Goal: Complete application form

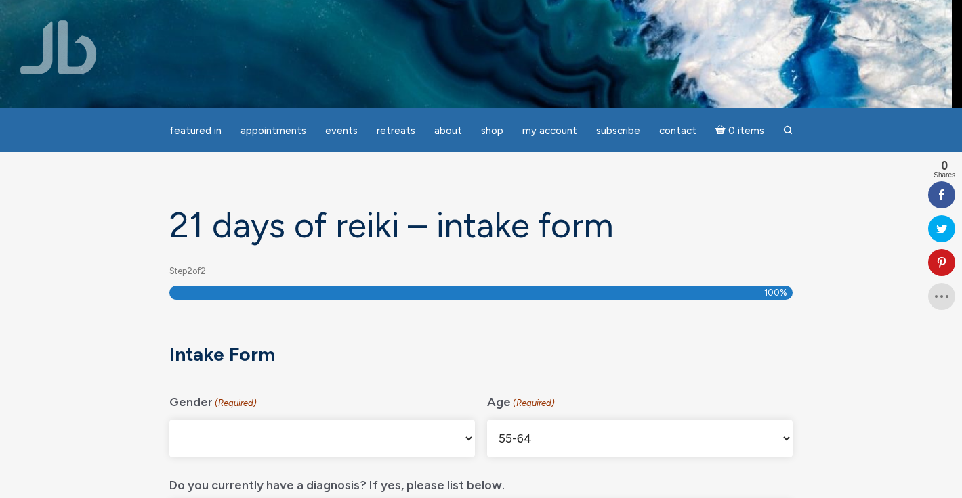
select select "[DEMOGRAPHIC_DATA]"
select select "55-64"
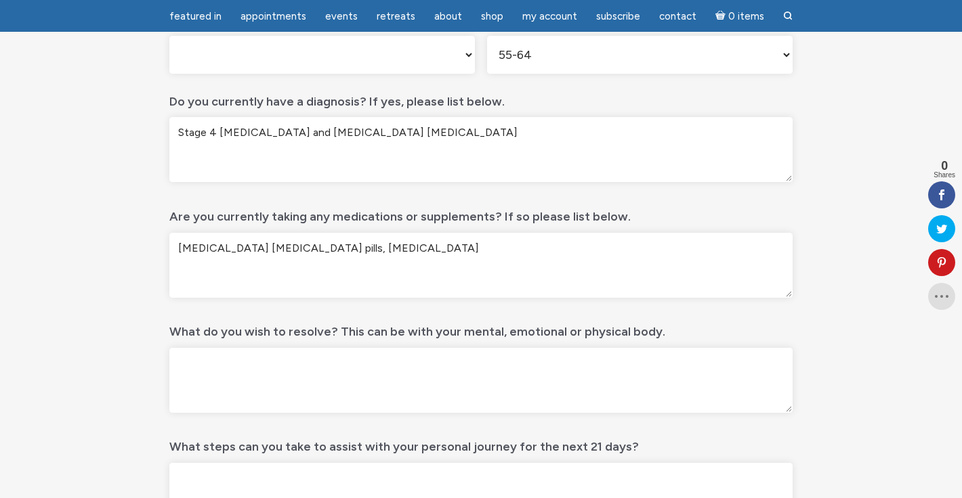
scroll to position [345, 0]
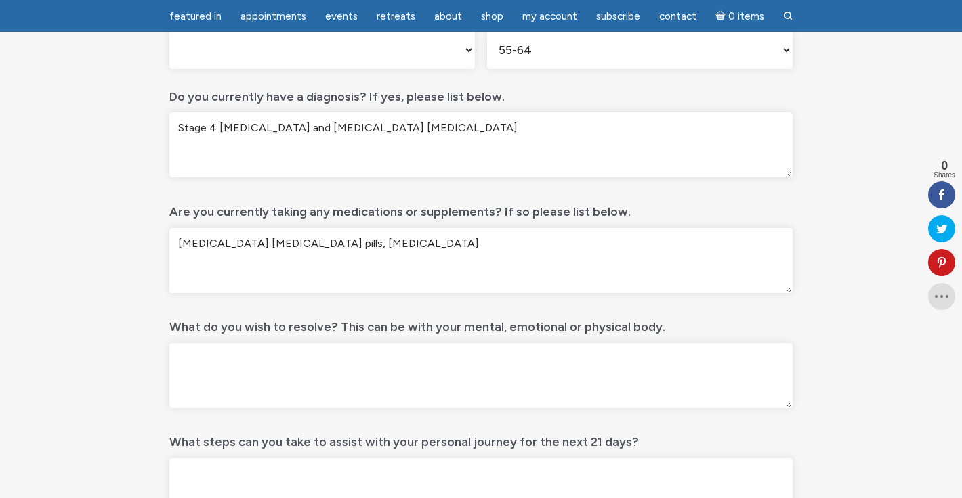
click at [241, 382] on textarea "What do you wish to resolve? This can be with your mental, emotional or physica…" at bounding box center [480, 375] width 623 height 65
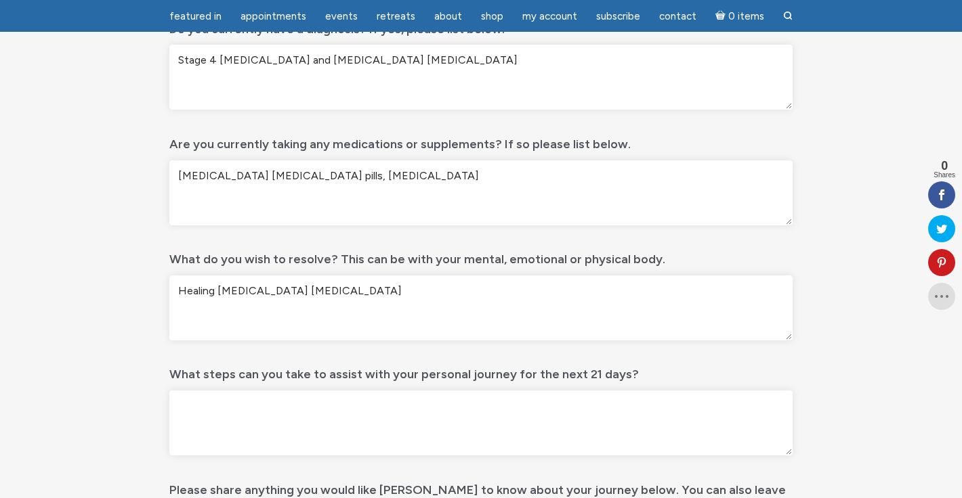
scroll to position [417, 0]
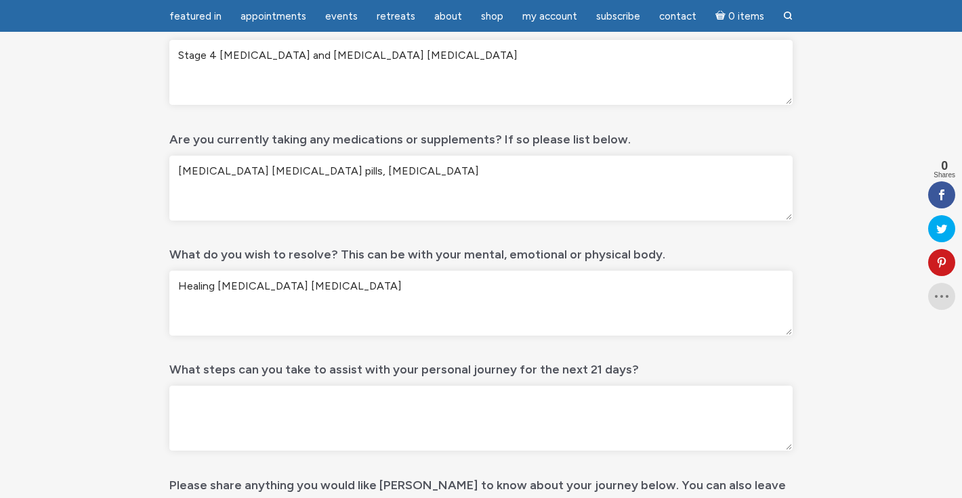
type textarea "Healing [MEDICAL_DATA] [MEDICAL_DATA]"
click at [193, 406] on textarea "What steps can you take to assist with your personal journey for the next 21 da…" at bounding box center [480, 418] width 623 height 65
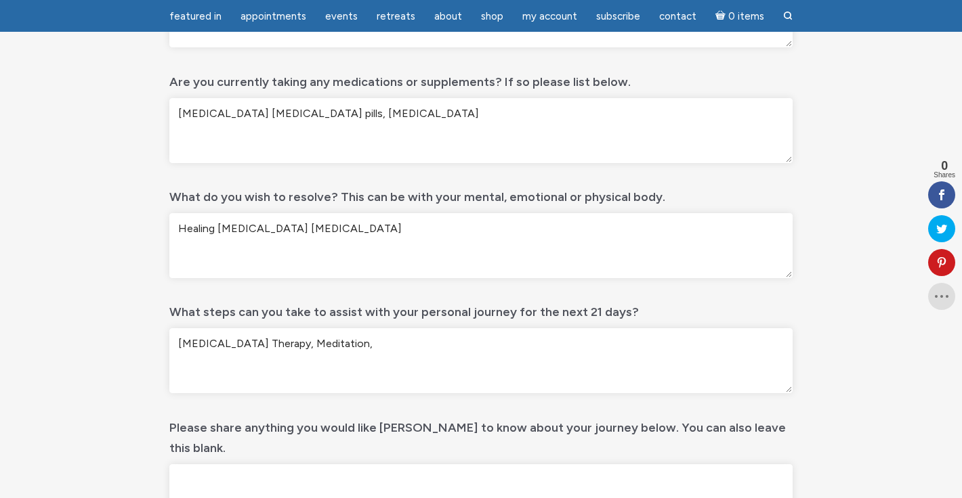
scroll to position [476, 0]
type textarea "[MEDICAL_DATA] Therapy, Meditation,"
click at [207, 465] on textarea "Please share anything you would like [PERSON_NAME] to know about your journey b…" at bounding box center [480, 495] width 623 height 65
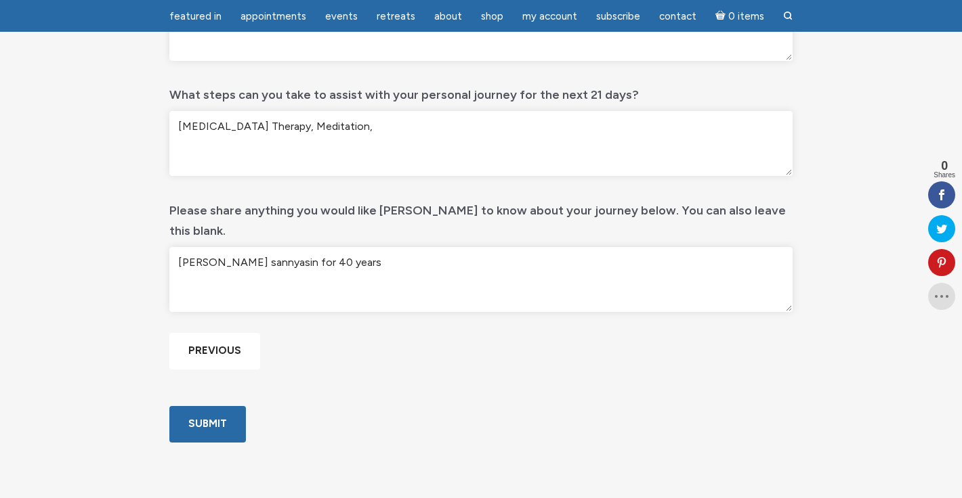
scroll to position [703, 0]
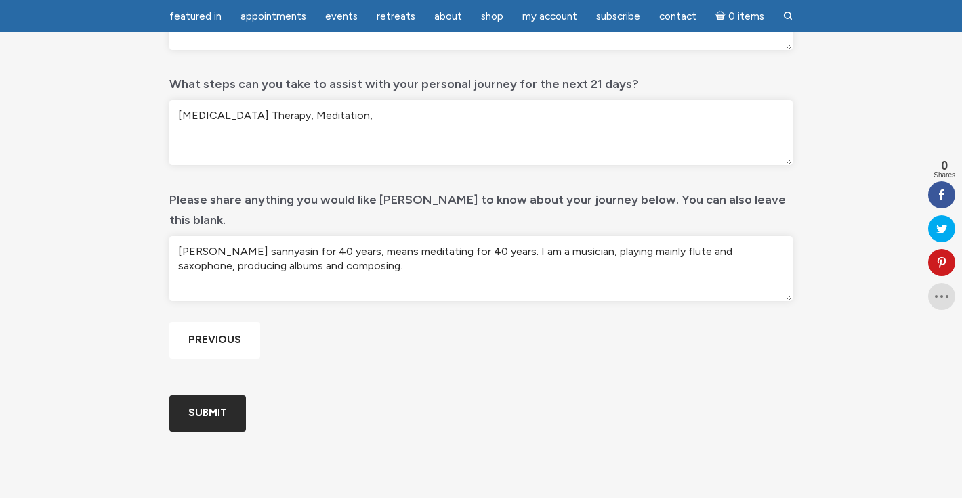
type textarea "[PERSON_NAME] sannyasin for 40 years, means meditating for 40 years. I am a mus…"
click at [211, 431] on input "Submit" at bounding box center [207, 414] width 77 height 36
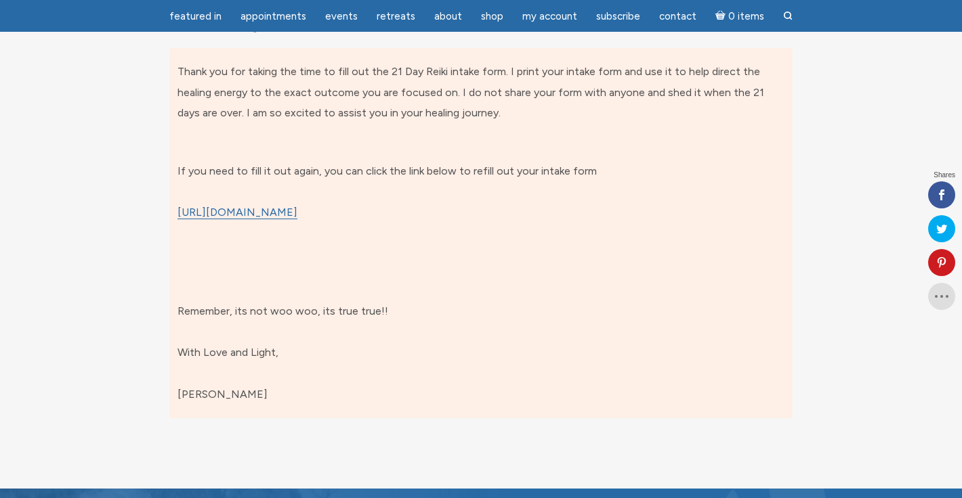
scroll to position [180, 0]
